Goal: Check status

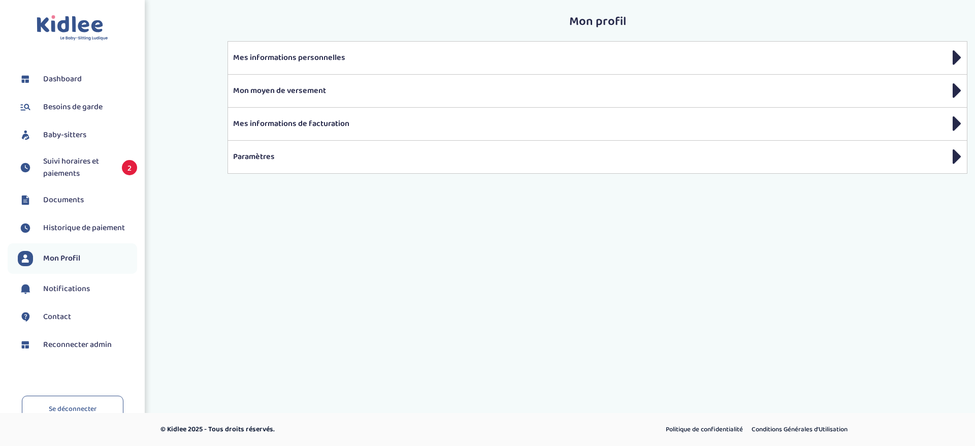
click at [83, 170] on span "Suivi horaires et paiements" at bounding box center [77, 167] width 69 height 24
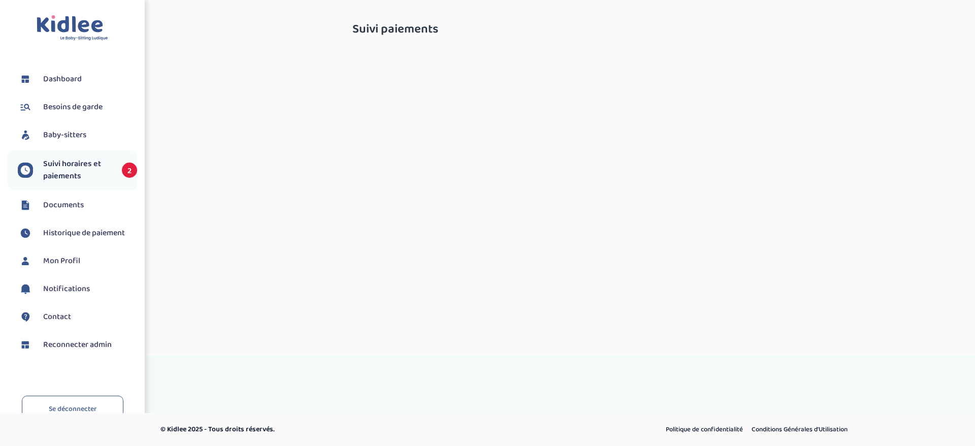
select select "octobre 2025"
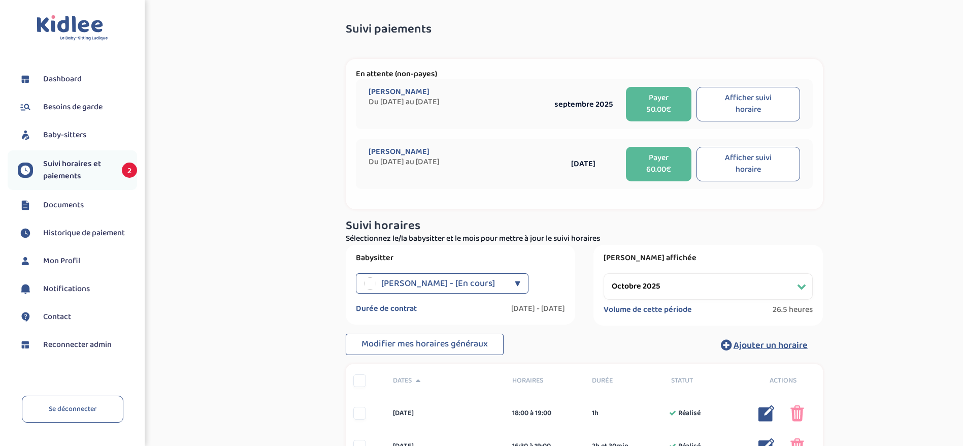
click at [48, 348] on span "Reconnecter admin" at bounding box center [77, 345] width 69 height 12
click at [49, 341] on span "Reconnecter admin" at bounding box center [77, 345] width 69 height 12
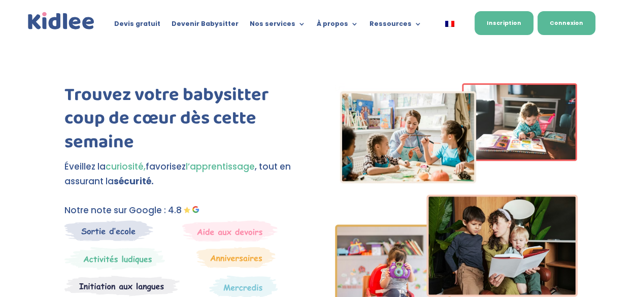
click at [569, 26] on link "Connexion" at bounding box center [567, 23] width 58 height 24
